Goal: Use online tool/utility: Utilize a website feature to perform a specific function

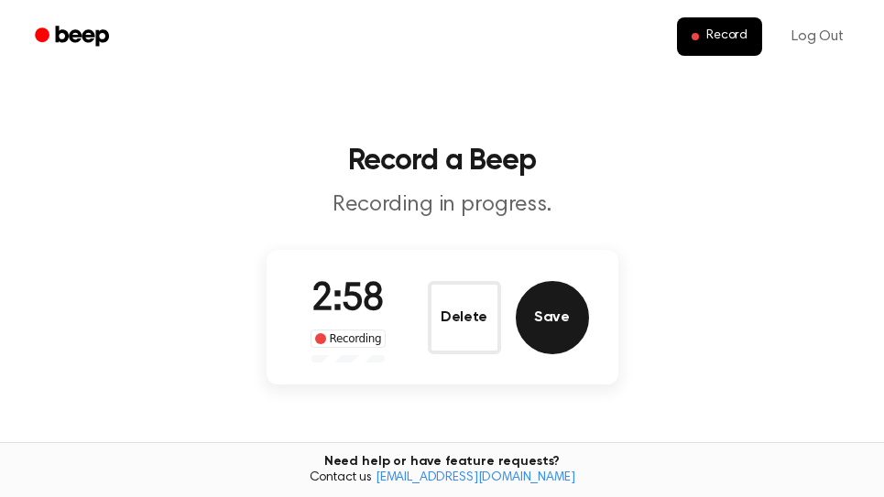
click at [573, 333] on button "Save" at bounding box center [551, 317] width 73 height 73
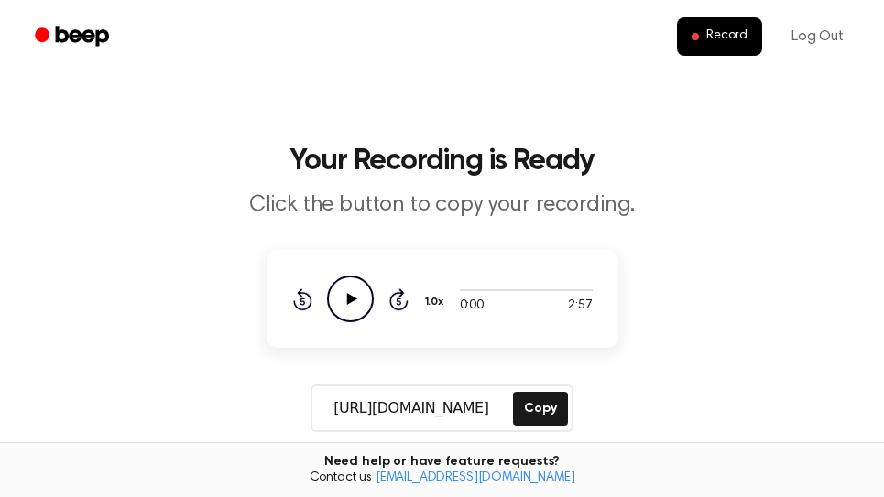
click at [349, 301] on icon at bounding box center [351, 299] width 10 height 12
click at [349, 301] on icon at bounding box center [350, 299] width 8 height 12
click at [548, 406] on button "Copy" at bounding box center [540, 409] width 54 height 34
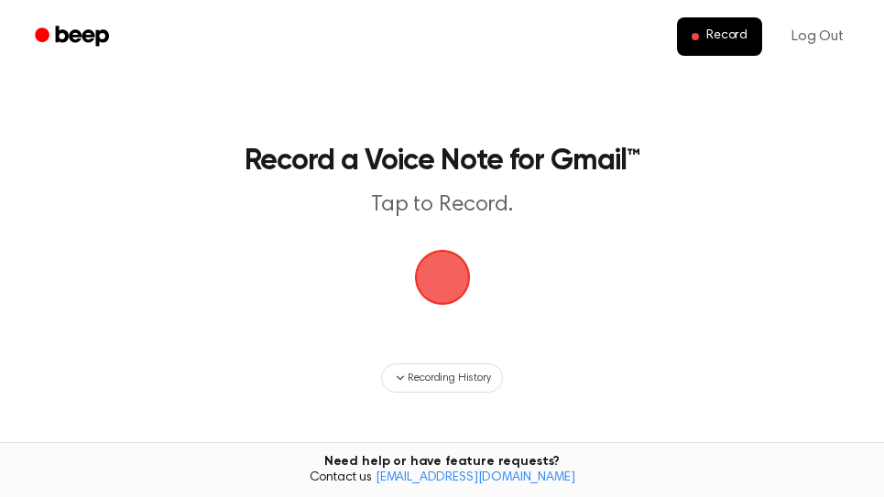
click at [445, 270] on span "button" at bounding box center [442, 277] width 51 height 51
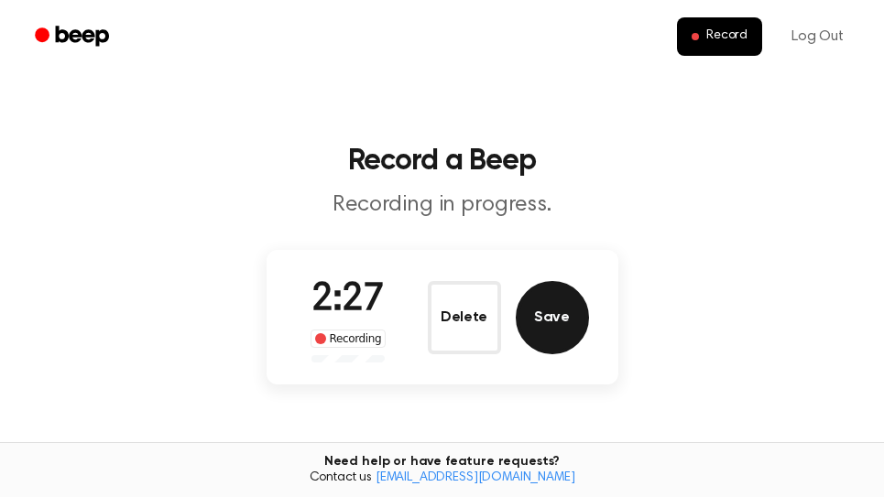
click at [581, 331] on button "Save" at bounding box center [551, 317] width 73 height 73
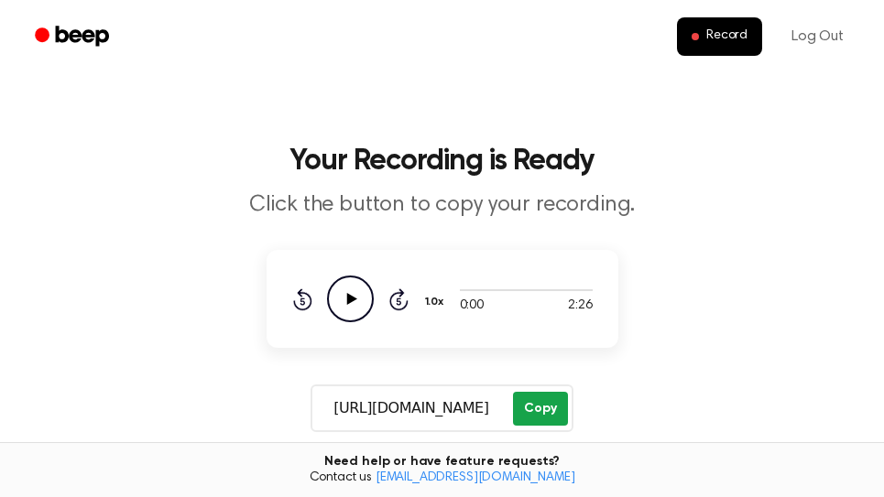
click at [540, 407] on button "Copy" at bounding box center [540, 409] width 54 height 34
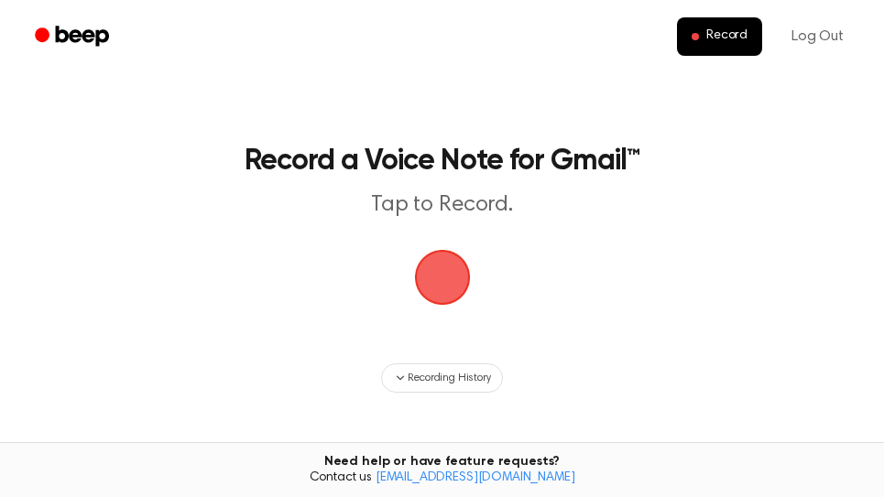
click at [440, 287] on span "button" at bounding box center [442, 277] width 93 height 93
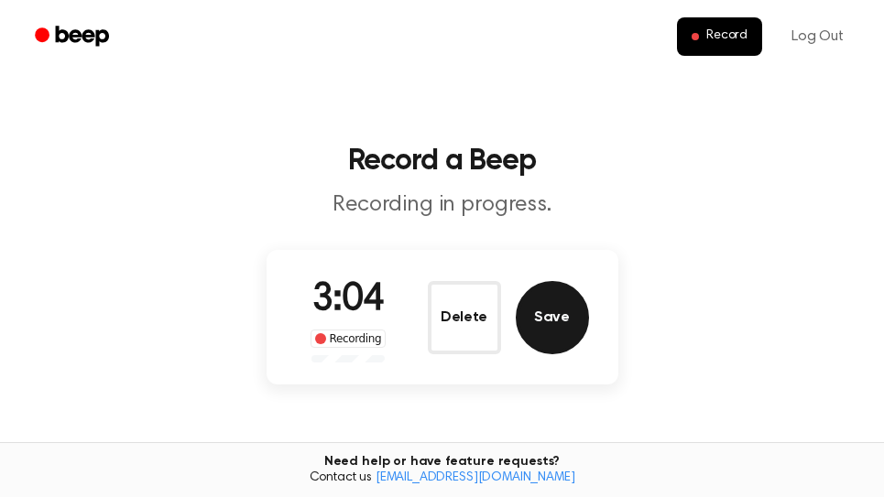
click at [552, 320] on button "Save" at bounding box center [551, 317] width 73 height 73
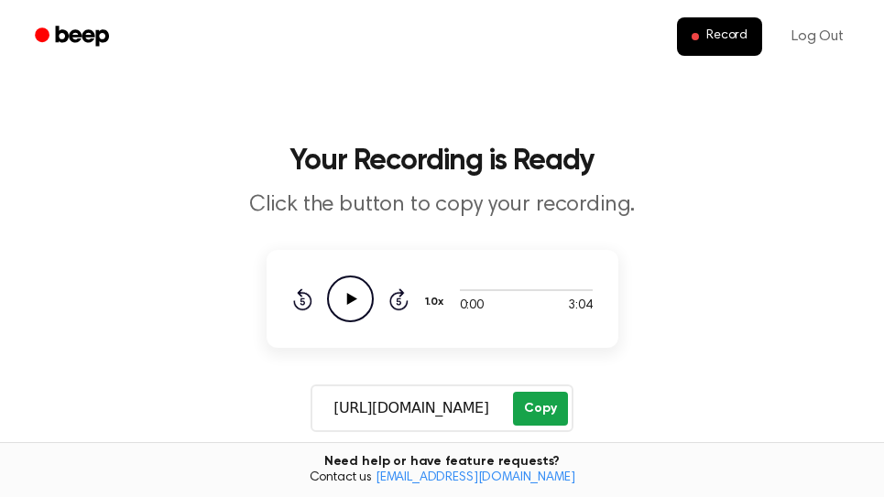
click at [547, 409] on button "Copy" at bounding box center [540, 409] width 54 height 34
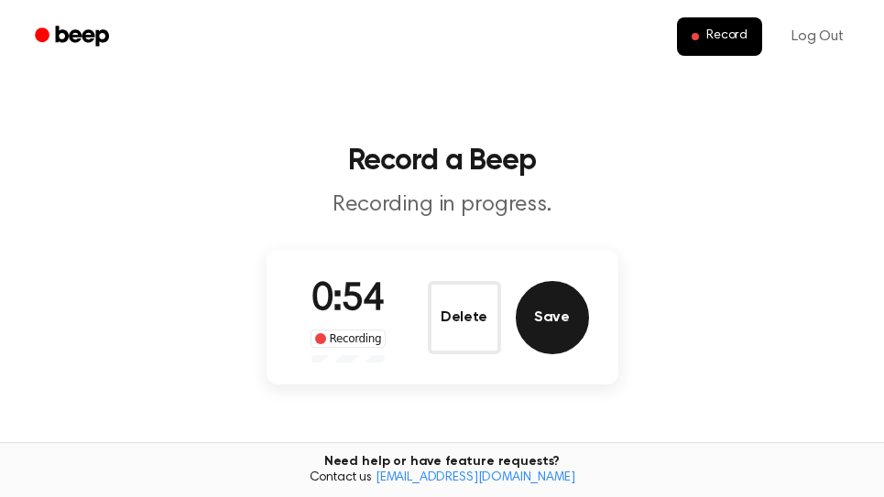
click at [558, 308] on button "Save" at bounding box center [551, 317] width 73 height 73
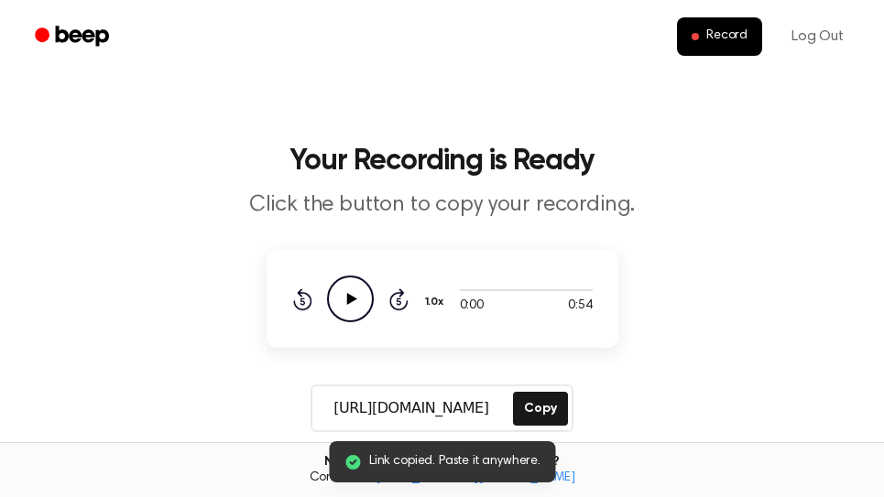
drag, startPoint x: 536, startPoint y: 410, endPoint x: 701, endPoint y: 248, distance: 231.8
click at [537, 409] on button "Copy" at bounding box center [540, 409] width 54 height 34
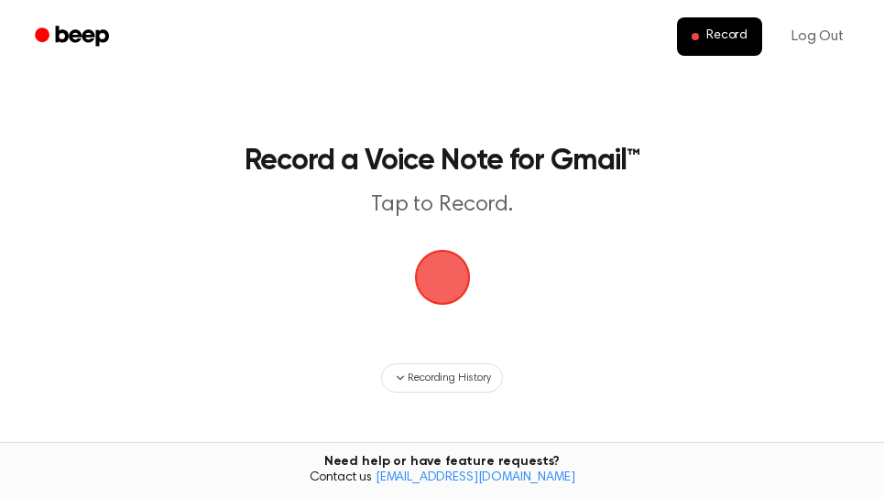
drag, startPoint x: 0, startPoint y: 0, endPoint x: 440, endPoint y: 278, distance: 521.0
click at [436, 284] on span "button" at bounding box center [441, 277] width 62 height 62
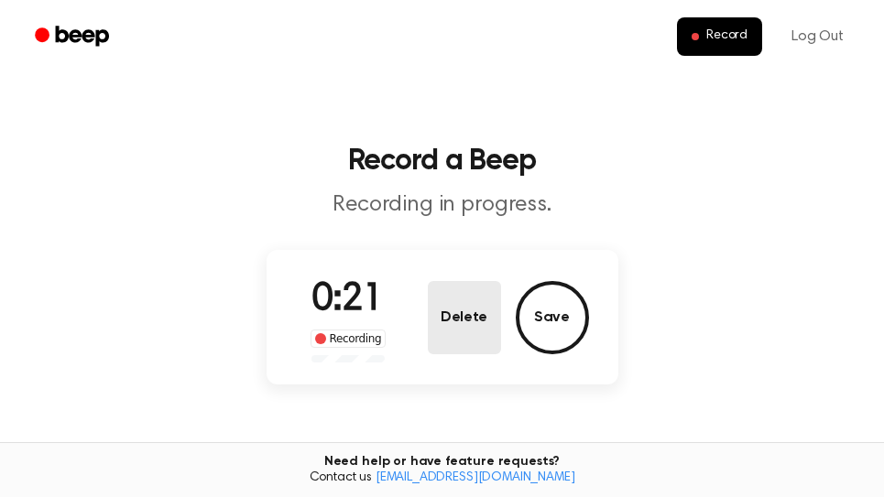
click at [479, 325] on button "Delete" at bounding box center [464, 317] width 73 height 73
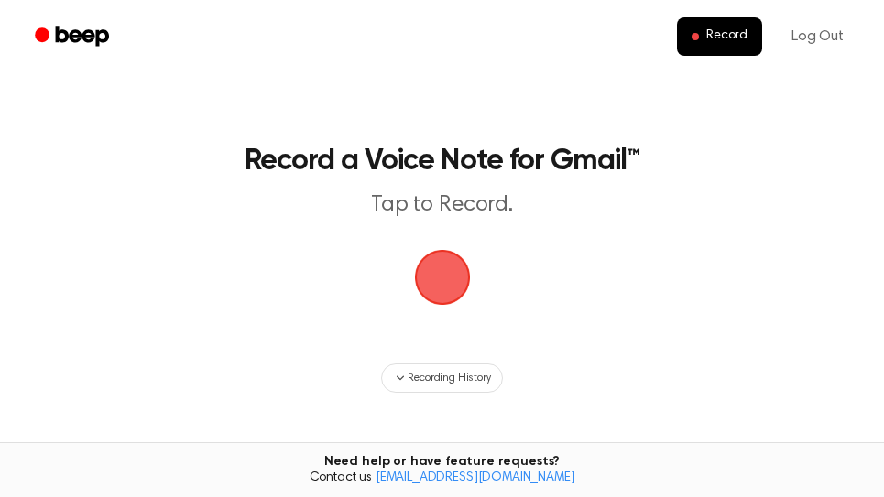
click at [452, 277] on span "button" at bounding box center [442, 277] width 66 height 66
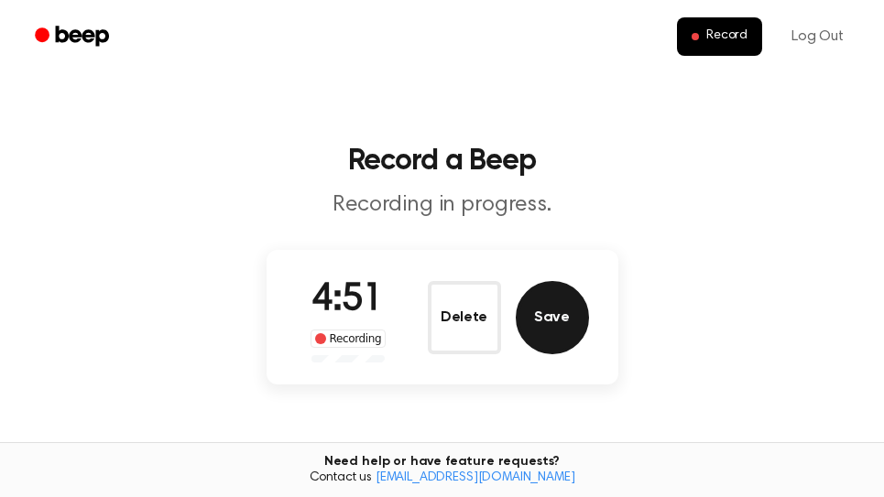
click at [550, 317] on button "Save" at bounding box center [551, 317] width 73 height 73
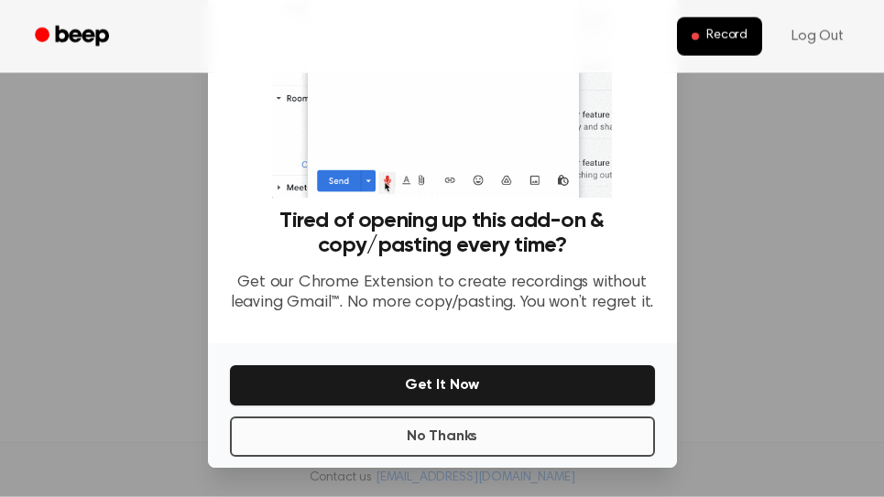
scroll to position [311, 0]
click at [441, 459] on div "No Thanks Get It Now" at bounding box center [442, 405] width 469 height 125
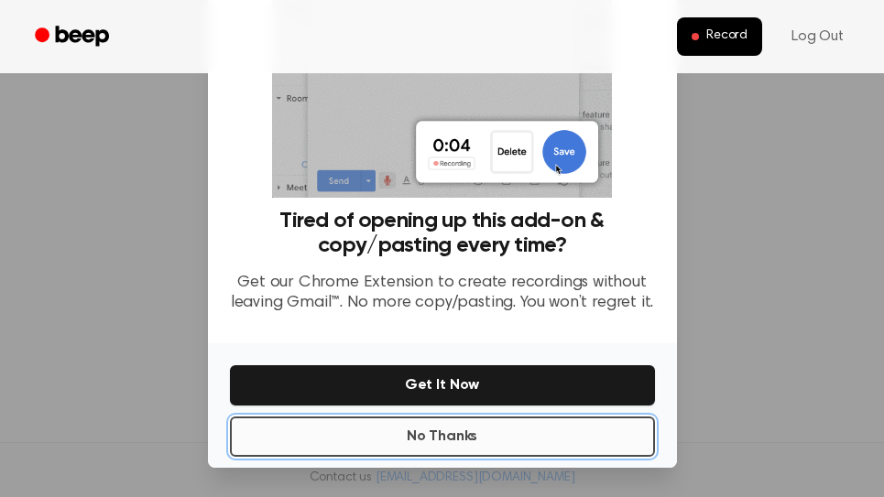
click at [449, 443] on button "No Thanks" at bounding box center [442, 437] width 425 height 40
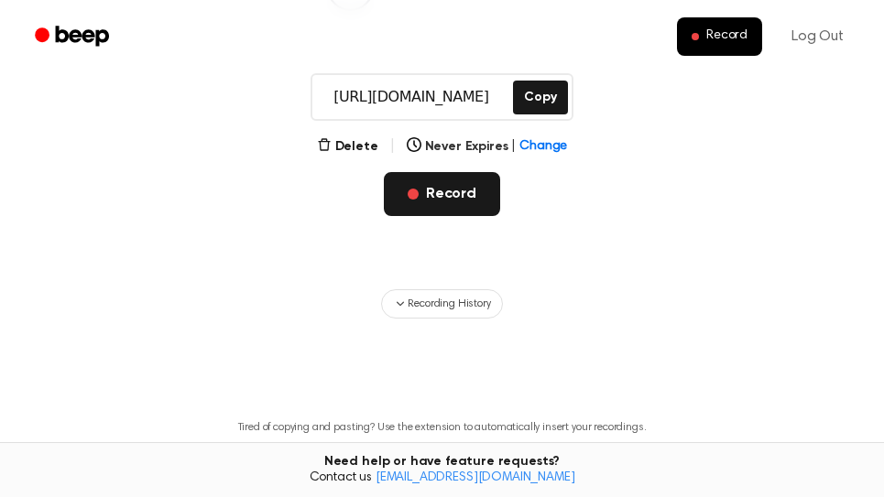
click at [446, 199] on button "Record" at bounding box center [442, 194] width 116 height 44
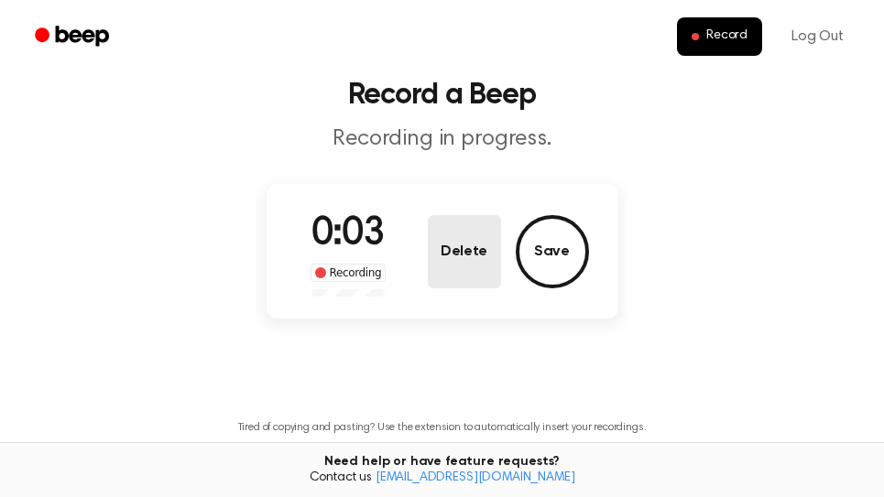
click at [476, 258] on button "Delete" at bounding box center [464, 251] width 73 height 73
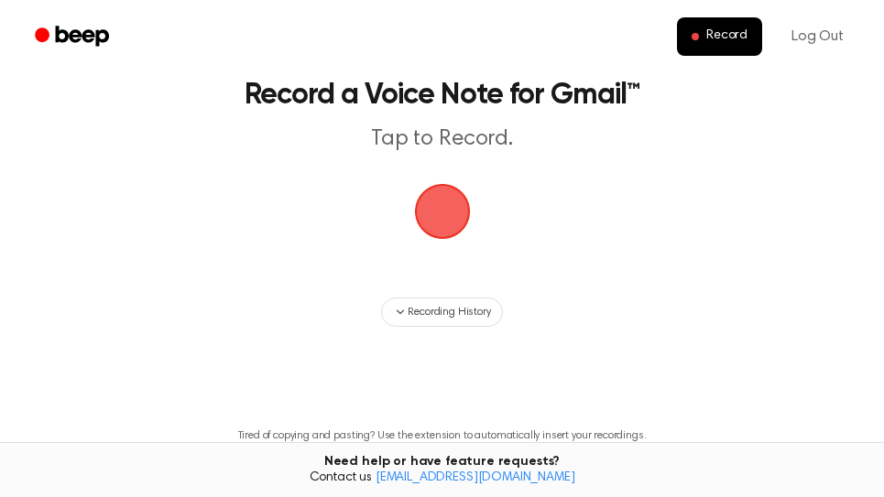
scroll to position [74, 0]
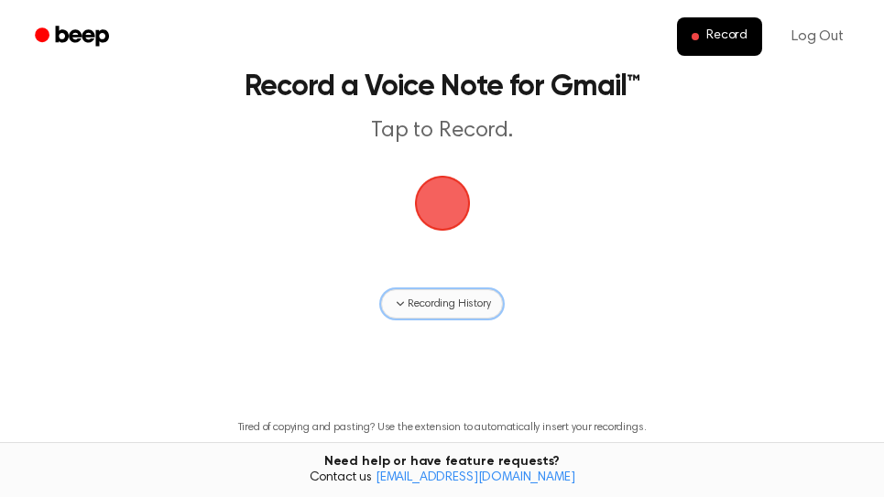
click at [465, 309] on span "Recording History" at bounding box center [448, 304] width 82 height 16
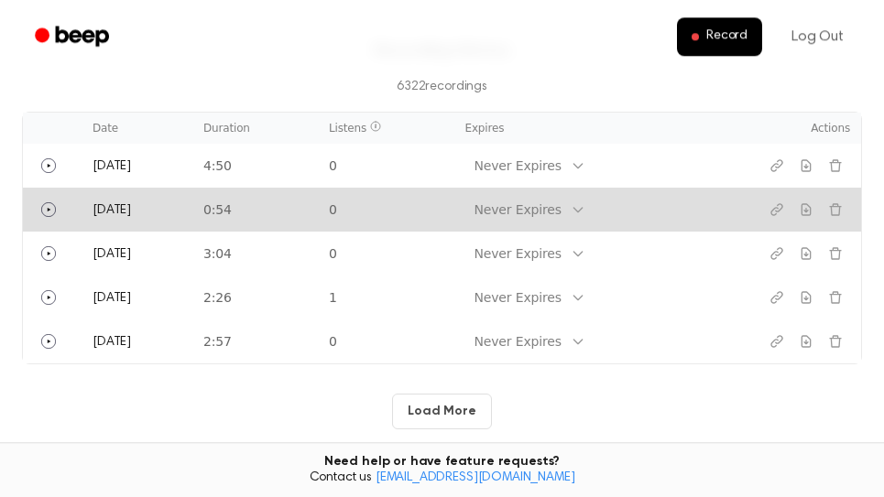
scroll to position [311, 0]
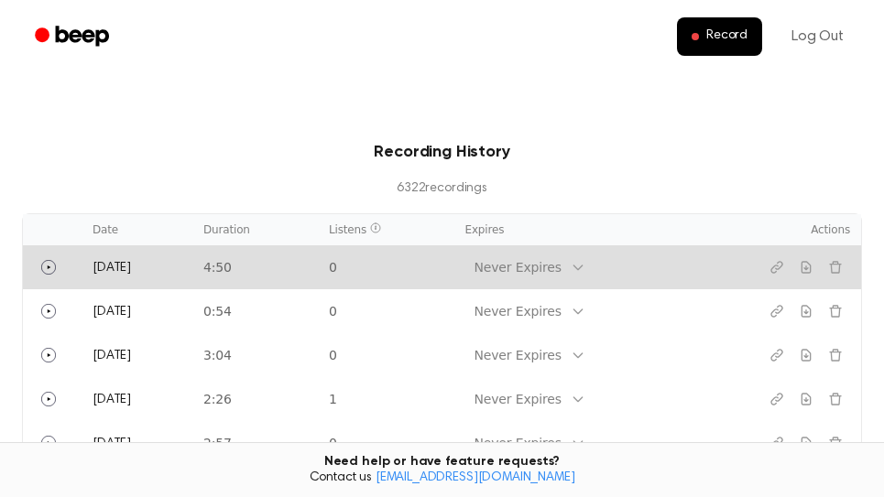
click at [217, 270] on td "4:50" at bounding box center [254, 267] width 125 height 44
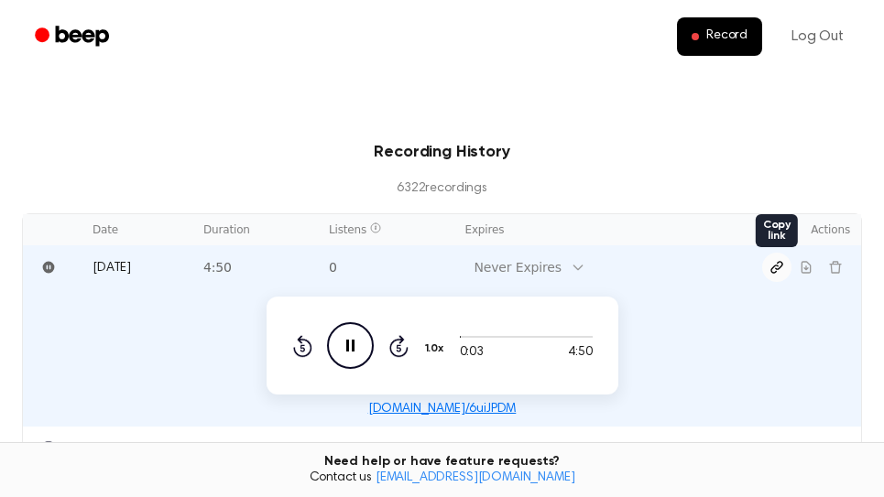
click at [781, 266] on icon "Copy link" at bounding box center [776, 267] width 11 height 11
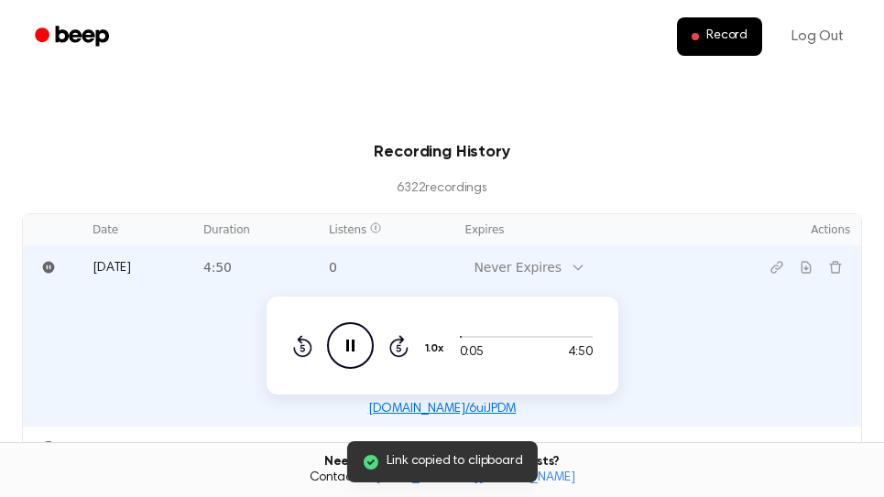
click at [340, 345] on icon "Pause Audio" at bounding box center [350, 345] width 47 height 47
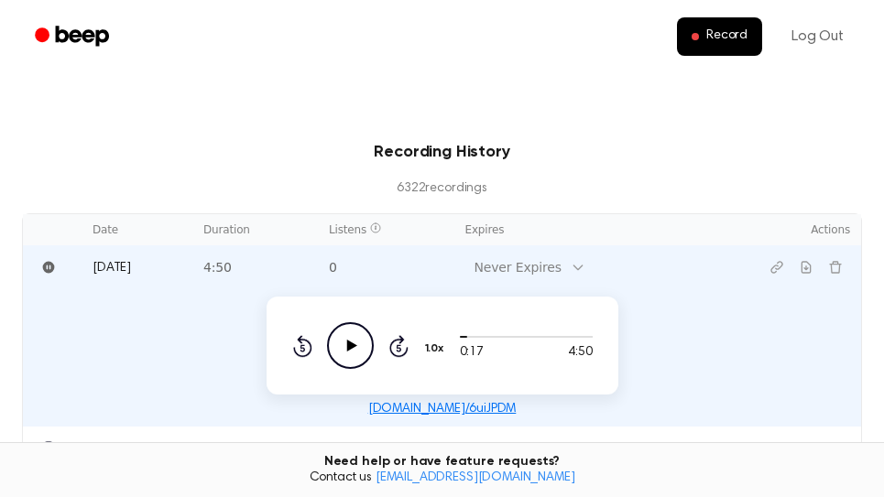
click at [345, 343] on icon "Play Audio" at bounding box center [350, 345] width 47 height 47
click at [357, 352] on icon "Pause Audio" at bounding box center [350, 345] width 47 height 47
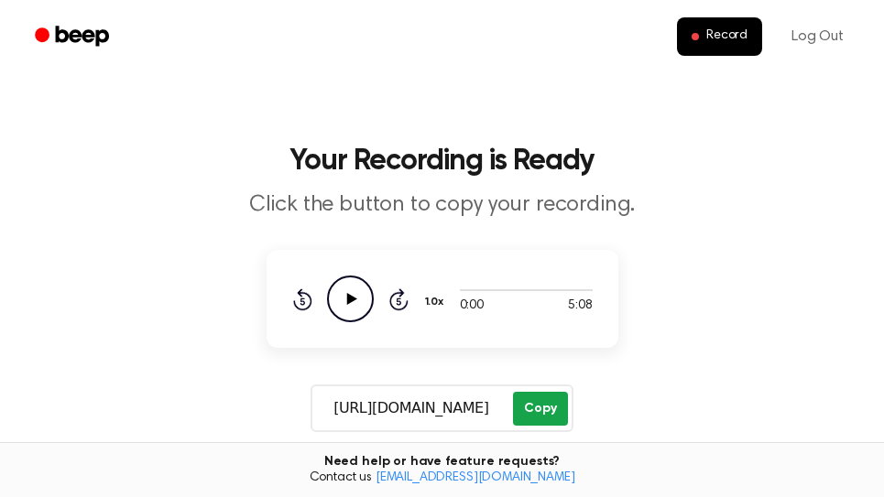
click at [552, 412] on button "Copy" at bounding box center [540, 409] width 54 height 34
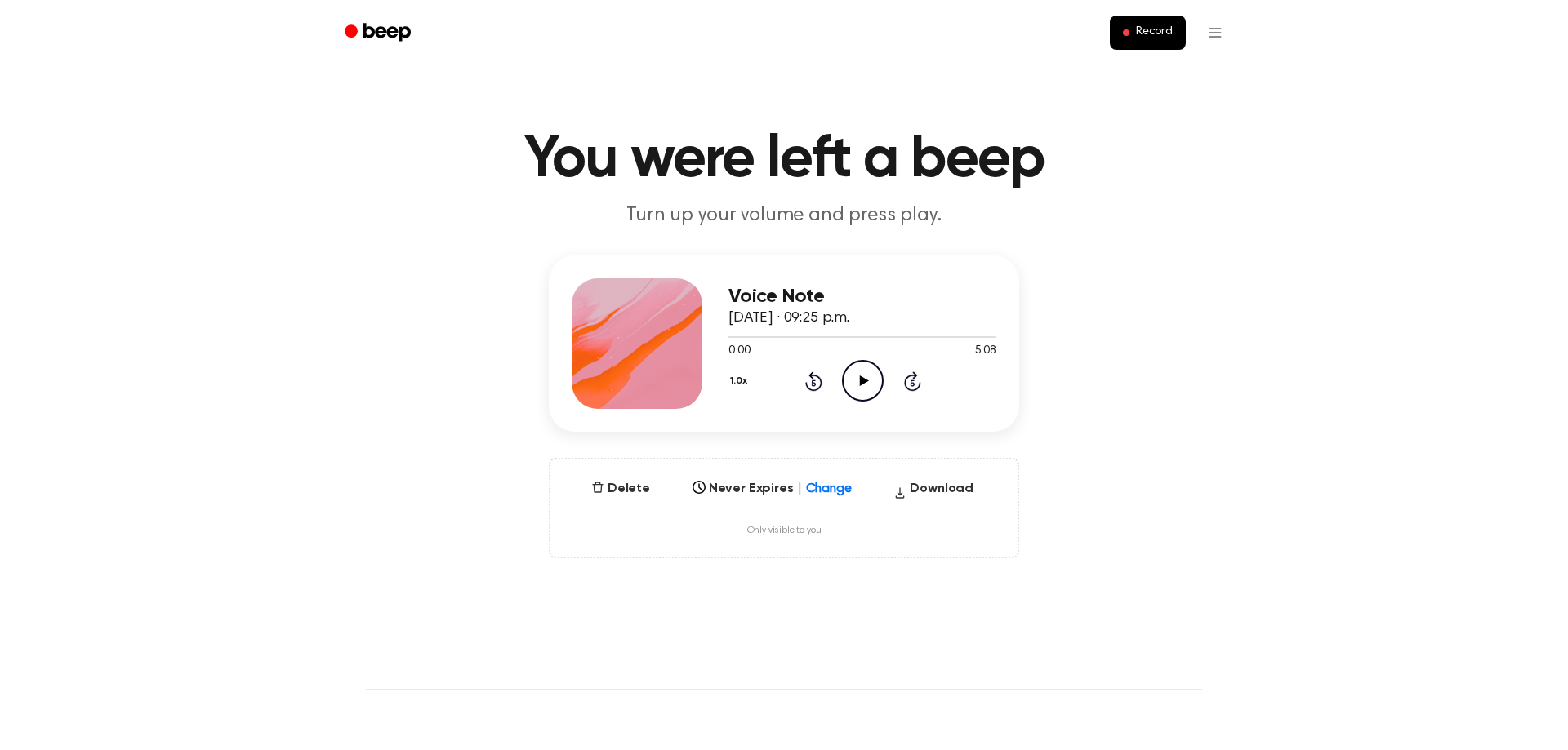
click at [866, 383] on icon at bounding box center [863, 381] width 9 height 11
click at [985, 336] on div at bounding box center [862, 337] width 268 height 2
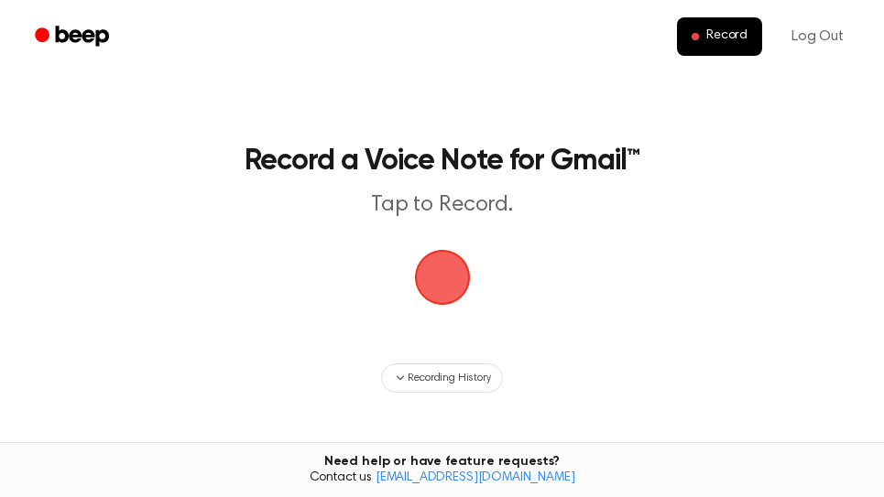
drag, startPoint x: 457, startPoint y: 289, endPoint x: 537, endPoint y: 154, distance: 157.7
click at [456, 288] on span "button" at bounding box center [442, 278] width 60 height 60
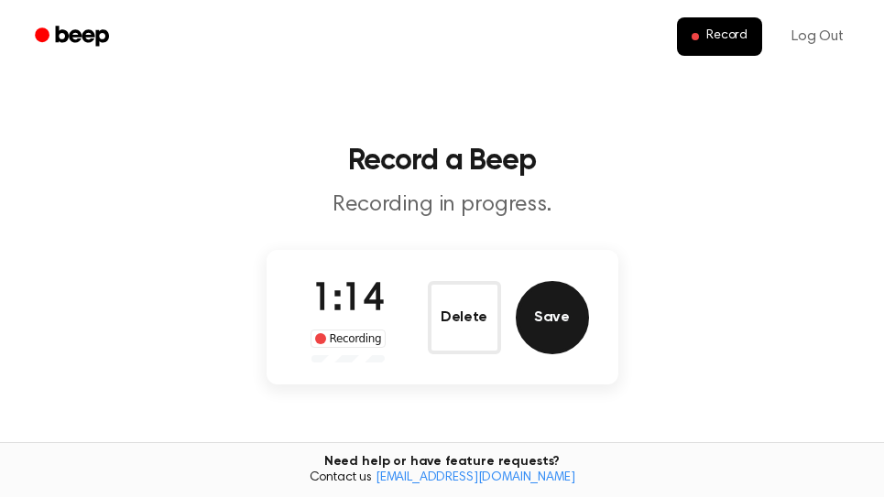
click at [559, 316] on button "Save" at bounding box center [551, 317] width 73 height 73
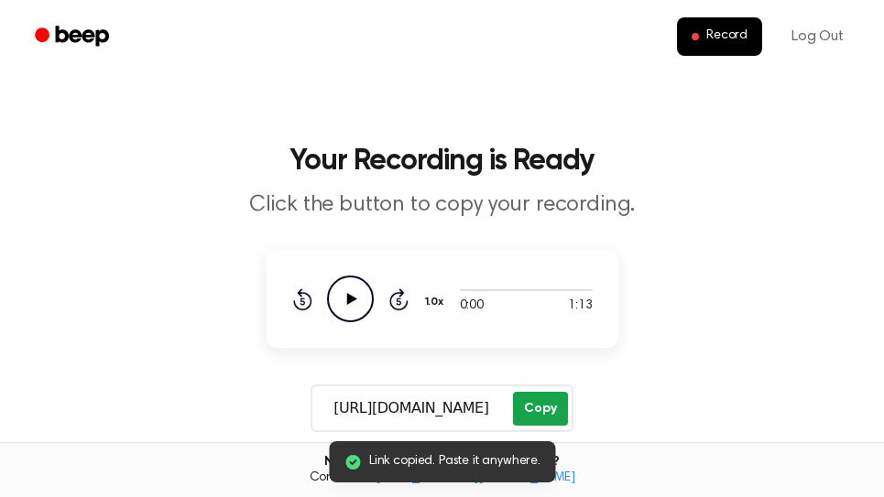
click at [548, 402] on button "Copy" at bounding box center [540, 409] width 54 height 34
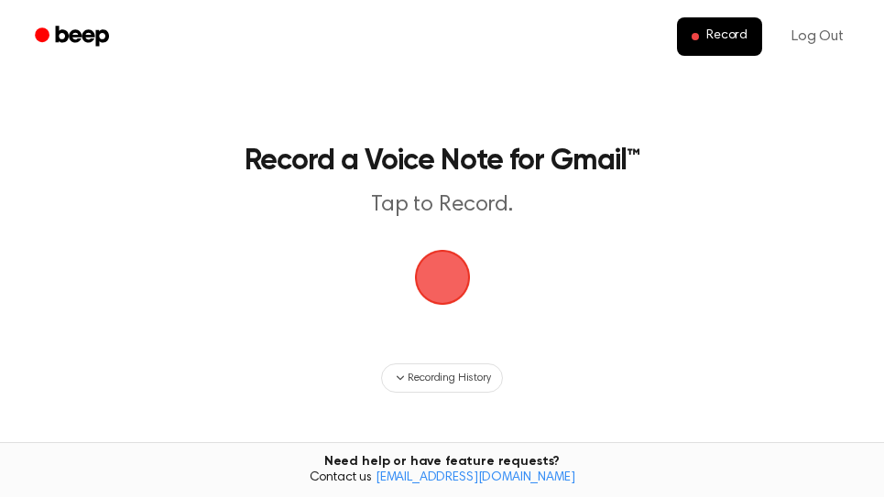
click at [450, 287] on span "button" at bounding box center [442, 277] width 66 height 66
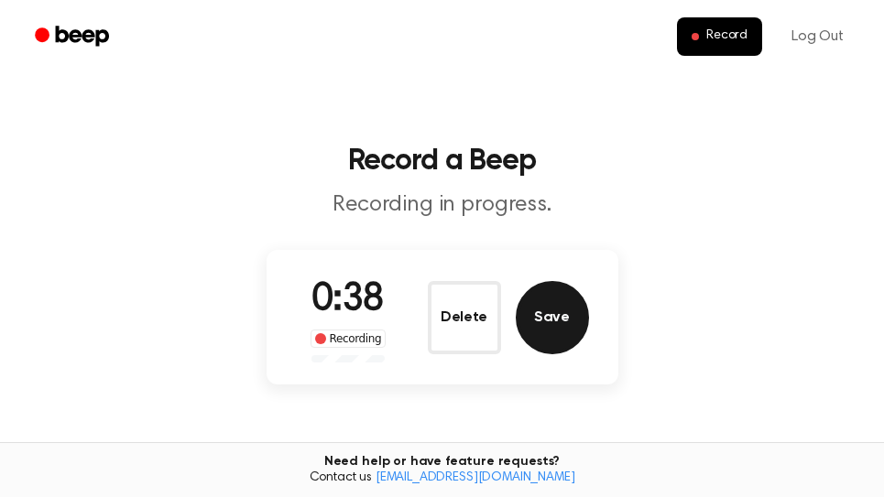
click at [558, 320] on button "Save" at bounding box center [551, 317] width 73 height 73
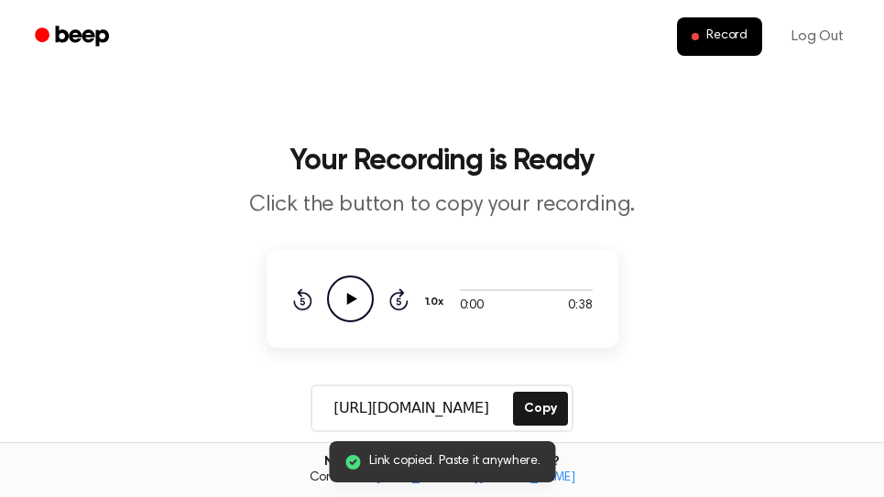
drag, startPoint x: 545, startPoint y: 411, endPoint x: 458, endPoint y: 412, distance: 87.0
click at [546, 411] on button "Copy" at bounding box center [540, 409] width 54 height 34
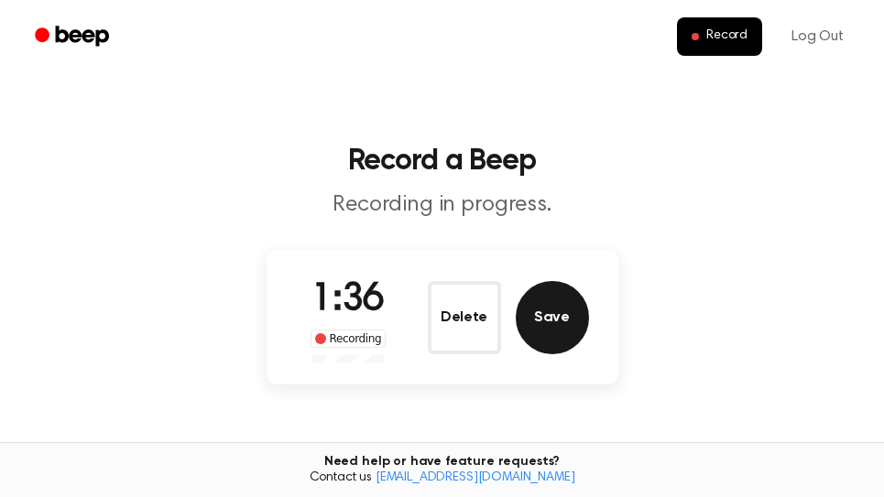
click at [556, 326] on button "Save" at bounding box center [551, 317] width 73 height 73
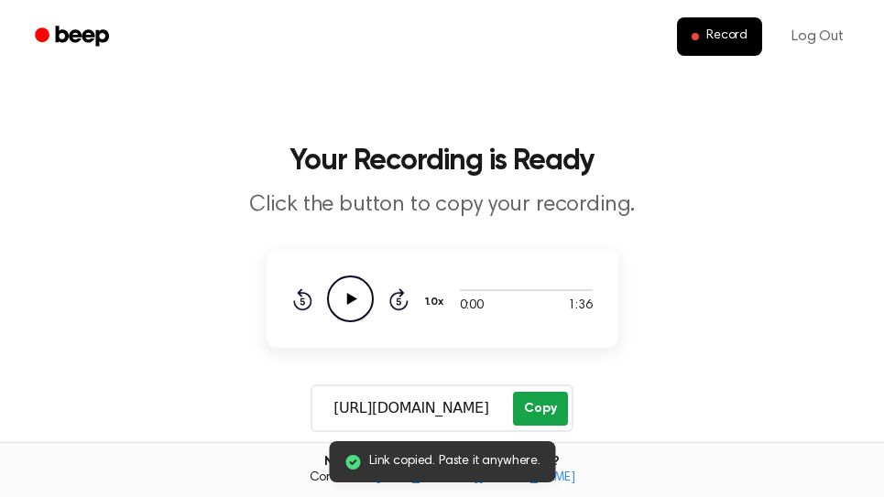
click at [532, 409] on button "Copy" at bounding box center [540, 409] width 54 height 34
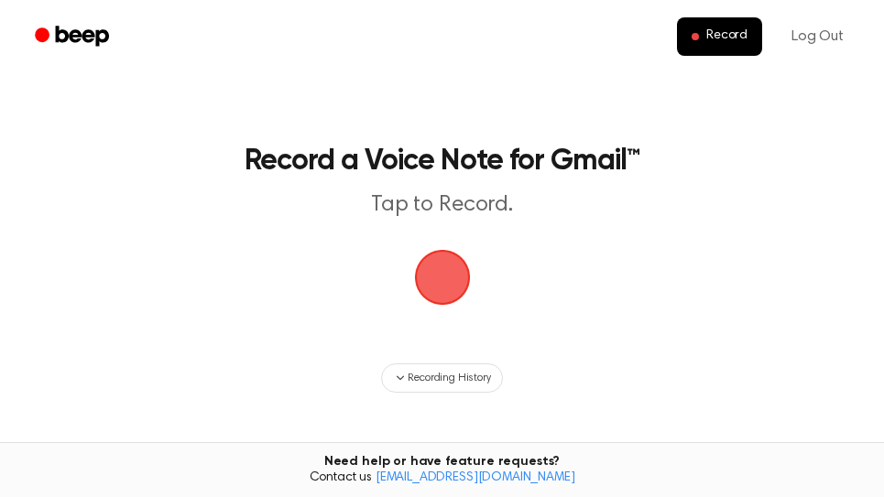
click at [446, 279] on span "button" at bounding box center [441, 277] width 62 height 62
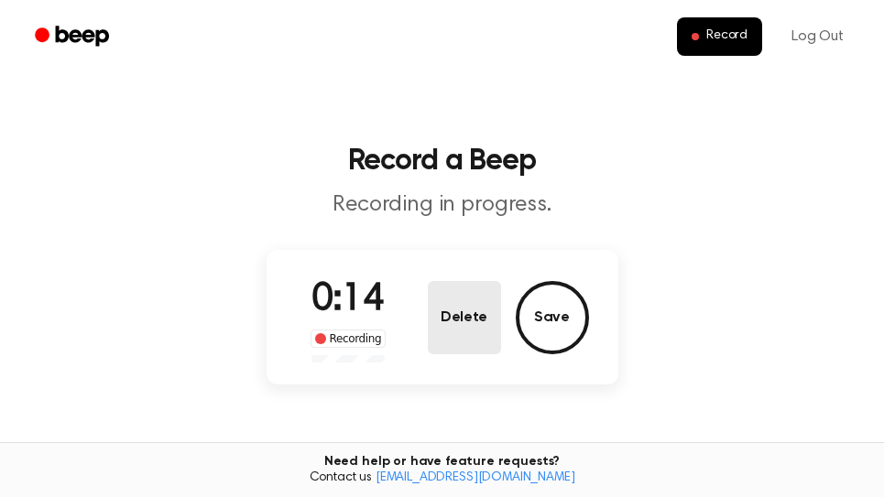
click at [465, 316] on button "Delete" at bounding box center [464, 317] width 73 height 73
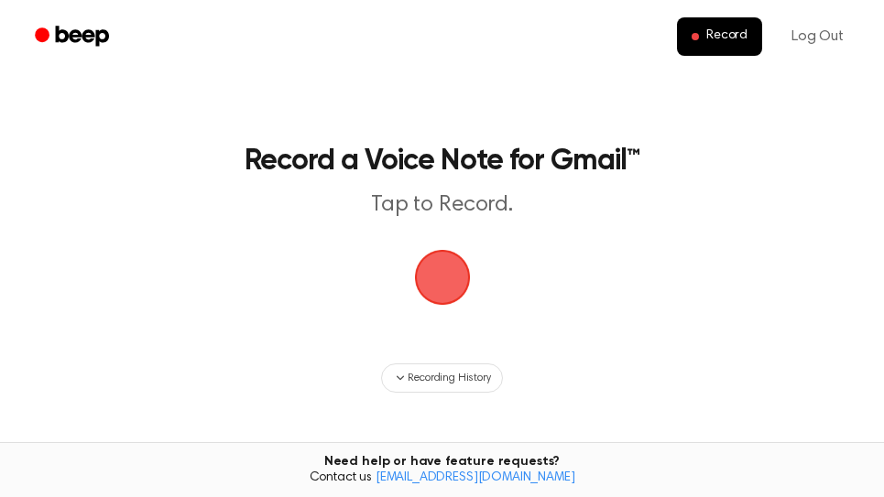
click at [449, 277] on span "button" at bounding box center [442, 278] width 56 height 56
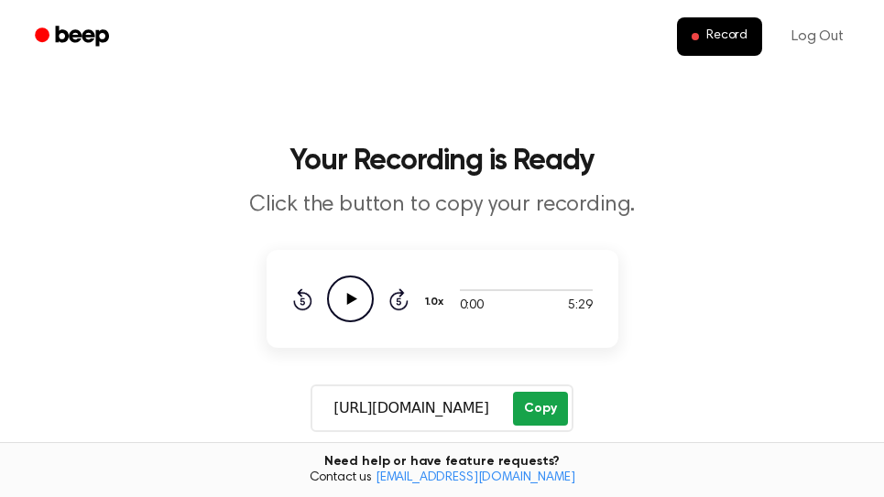
click at [547, 410] on button "Copy" at bounding box center [540, 409] width 54 height 34
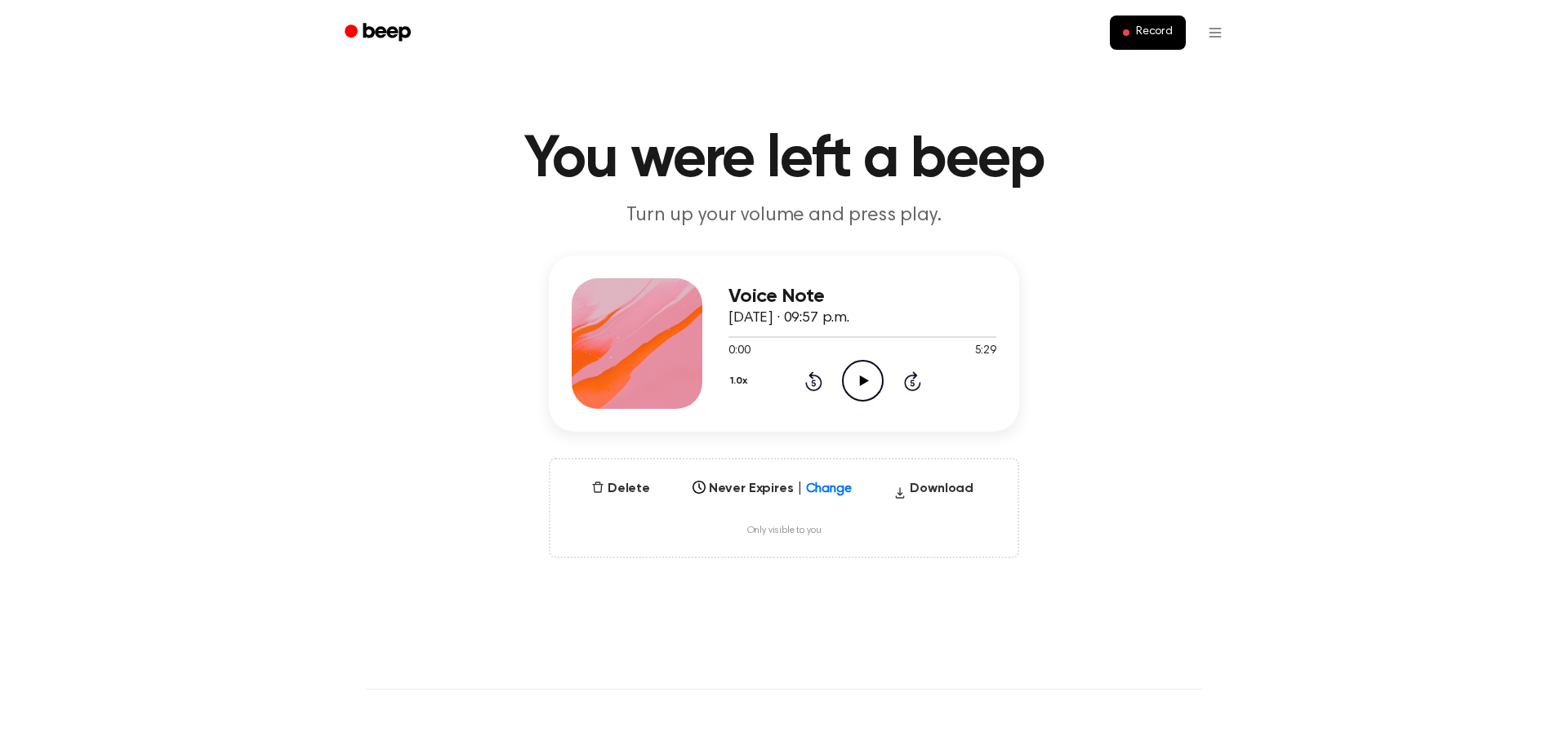
click at [867, 384] on icon "Play Audio" at bounding box center [862, 381] width 42 height 42
click at [979, 339] on div at bounding box center [862, 336] width 268 height 13
click at [915, 384] on icon "Skip 5 seconds" at bounding box center [912, 382] width 18 height 21
